Goal: Entertainment & Leisure: Consume media (video, audio)

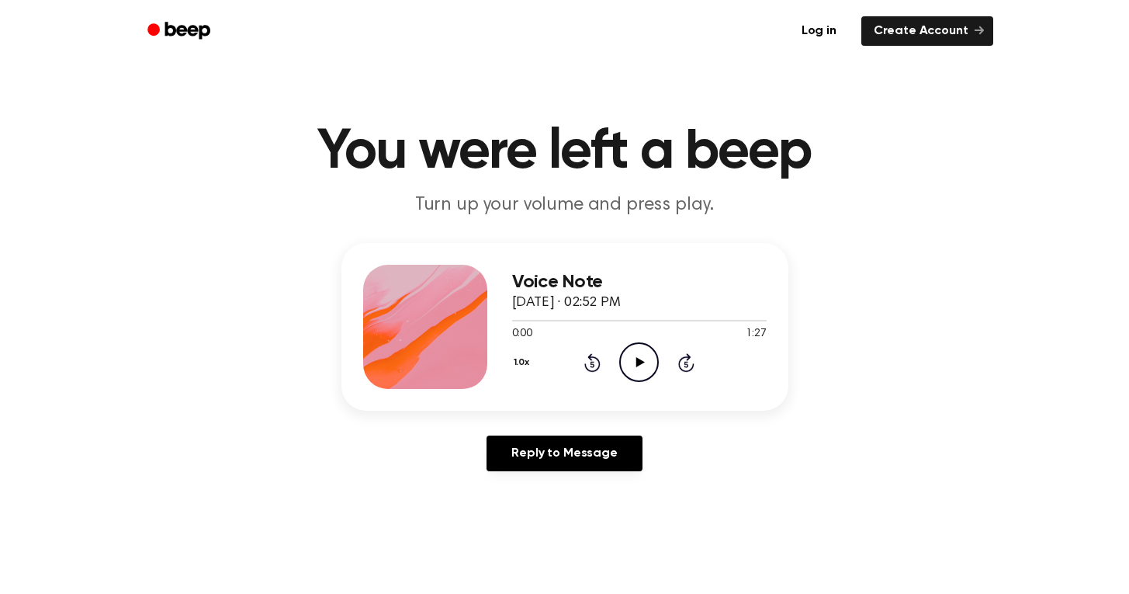
click at [636, 363] on icon at bounding box center [640, 362] width 9 height 10
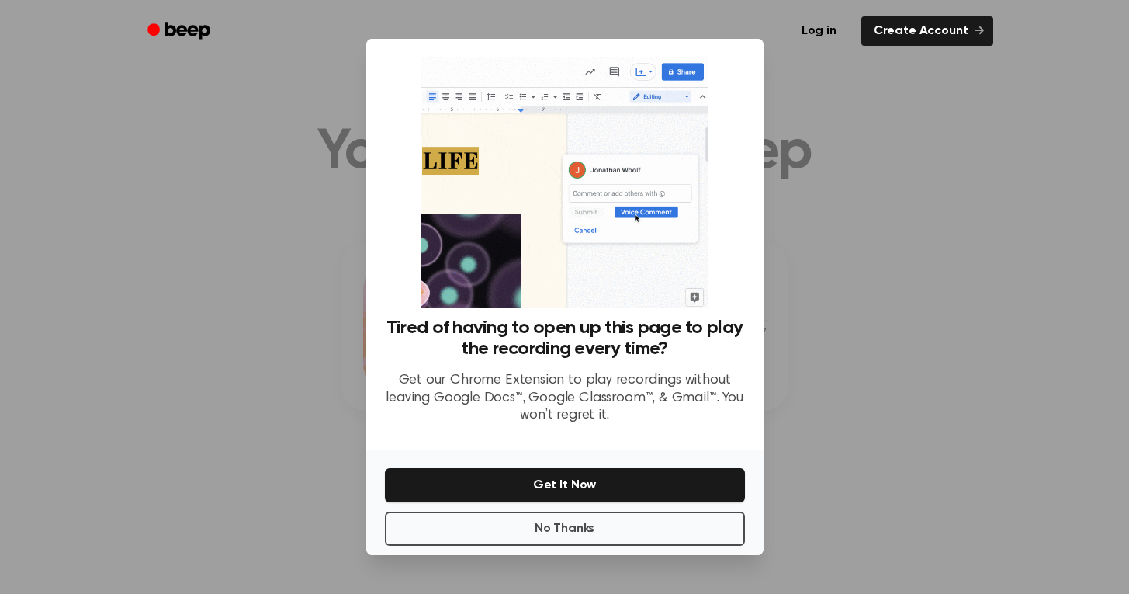
click at [543, 487] on button "Get It Now" at bounding box center [565, 485] width 360 height 34
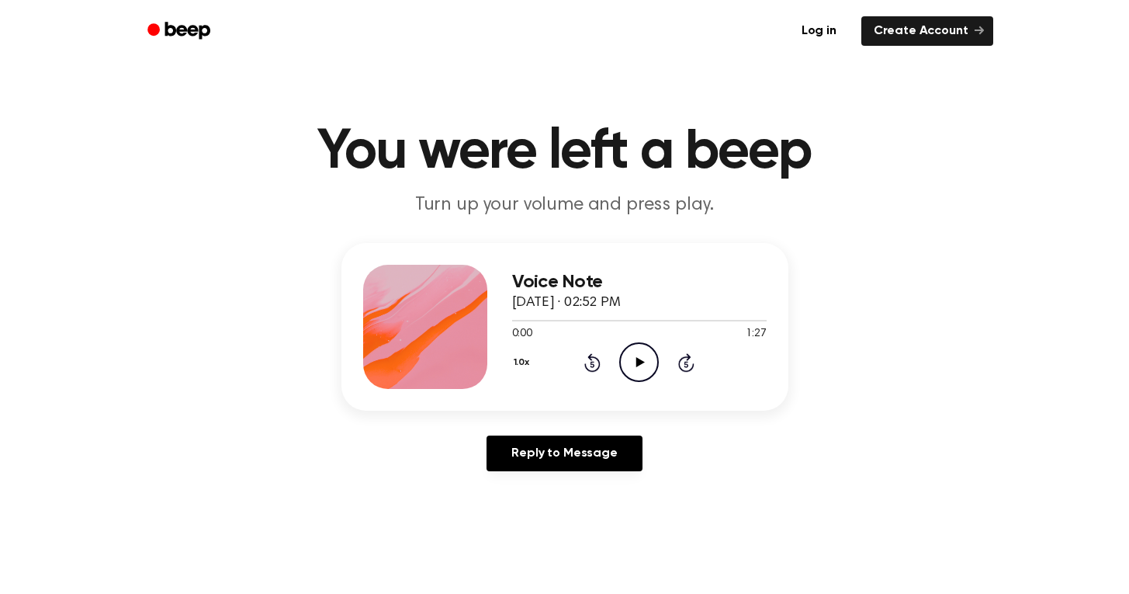
click at [644, 353] on icon "Play Audio" at bounding box center [639, 362] width 40 height 40
click at [640, 362] on icon "Pause Audio" at bounding box center [639, 362] width 40 height 40
click at [700, 2] on div "Log in Create Account" at bounding box center [565, 31] width 857 height 62
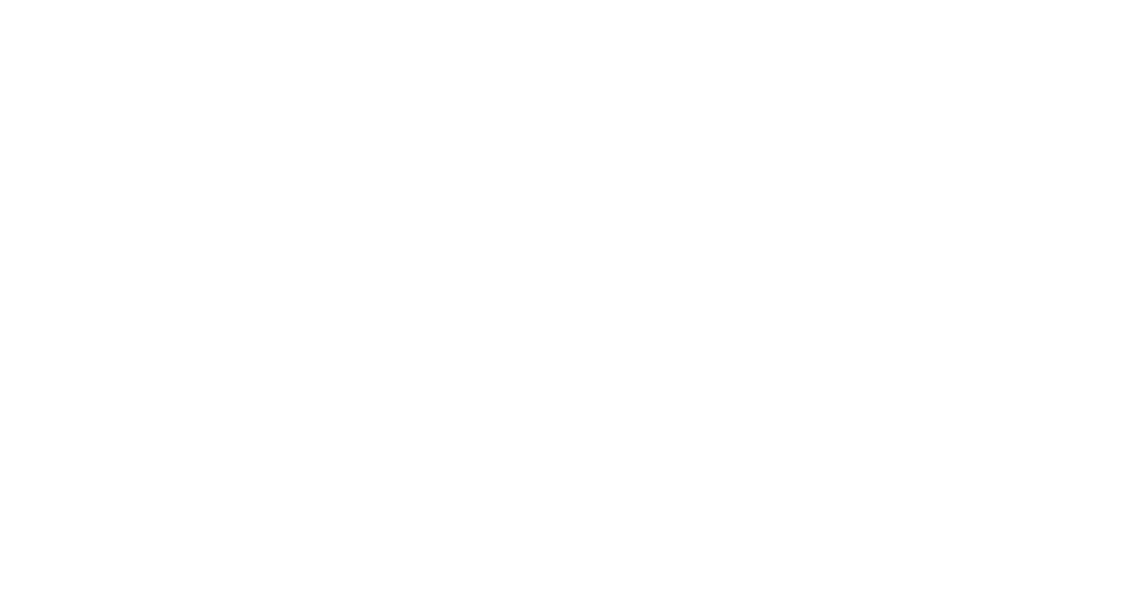
click at [602, 0] on html at bounding box center [570, 0] width 1141 height 0
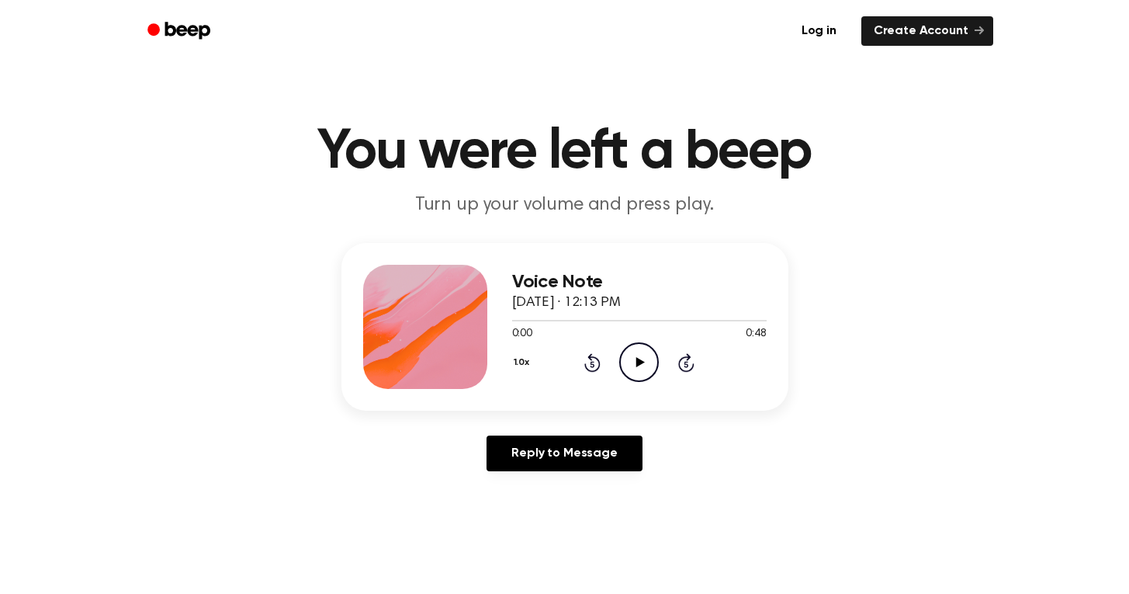
click at [638, 368] on icon "Play Audio" at bounding box center [639, 362] width 40 height 40
click at [659, 372] on div "1.0x Rewind 5 seconds Play Audio Skip 5 seconds" at bounding box center [639, 362] width 255 height 40
click at [648, 372] on icon "Play Audio" at bounding box center [639, 362] width 40 height 40
click at [643, 364] on icon "Play Audio" at bounding box center [639, 362] width 40 height 40
click at [648, 361] on icon "Play Audio" at bounding box center [639, 362] width 40 height 40
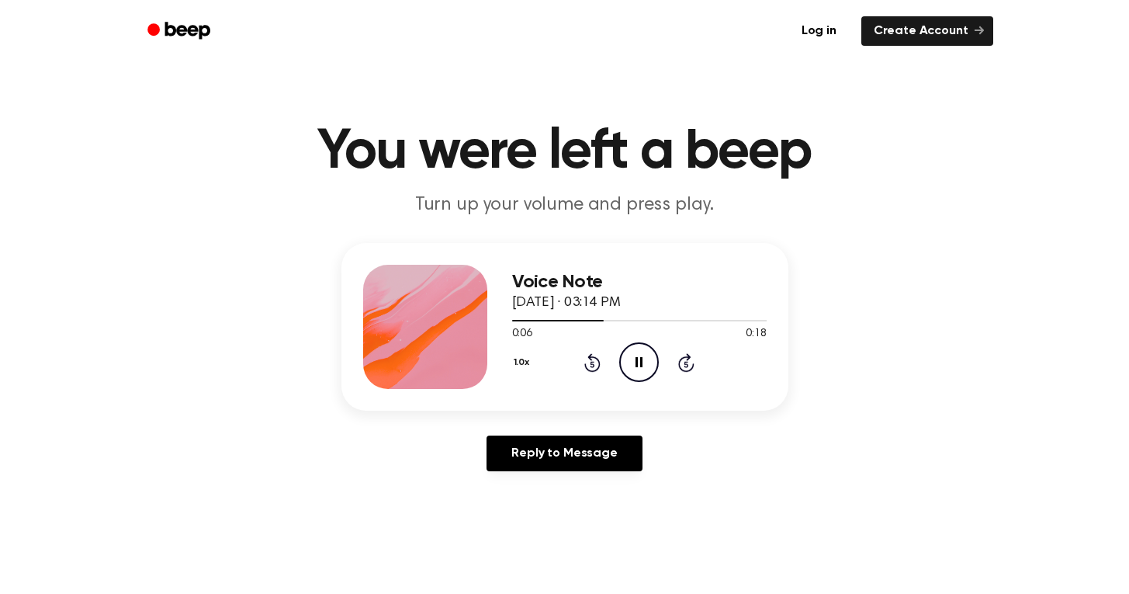
click at [599, 359] on icon at bounding box center [592, 362] width 16 height 19
click at [599, 359] on icon "Rewind 5 seconds" at bounding box center [592, 362] width 17 height 20
click at [636, 356] on icon "Play Audio" at bounding box center [639, 362] width 40 height 40
click at [639, 377] on icon "Play Audio" at bounding box center [639, 362] width 40 height 40
click at [641, 362] on icon at bounding box center [640, 362] width 9 height 10
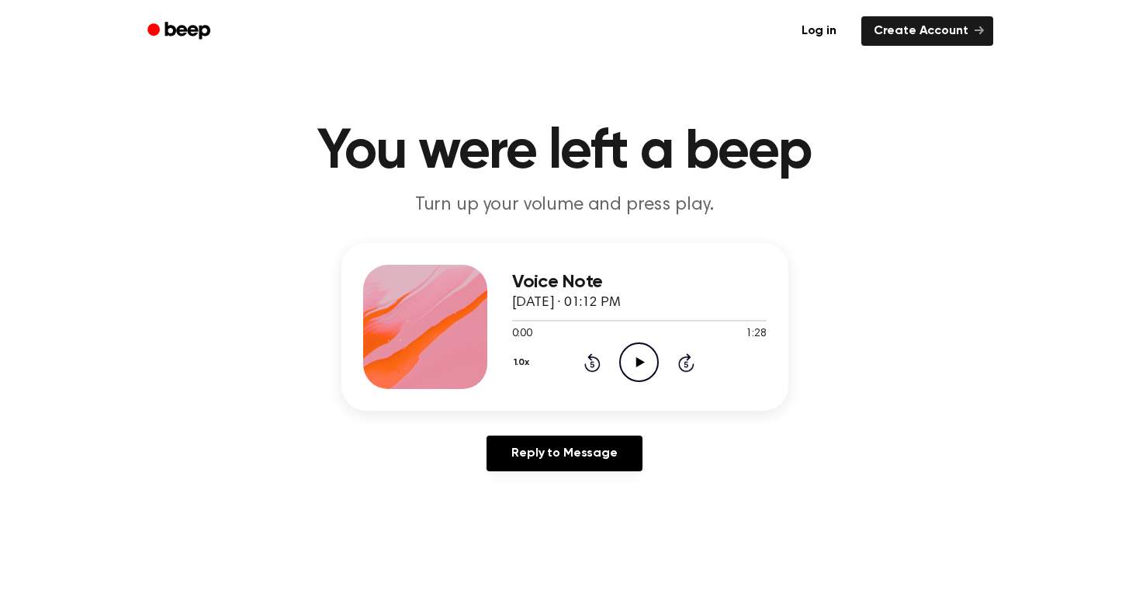
click at [640, 361] on icon at bounding box center [640, 362] width 9 height 10
